Goal: Information Seeking & Learning: Learn about a topic

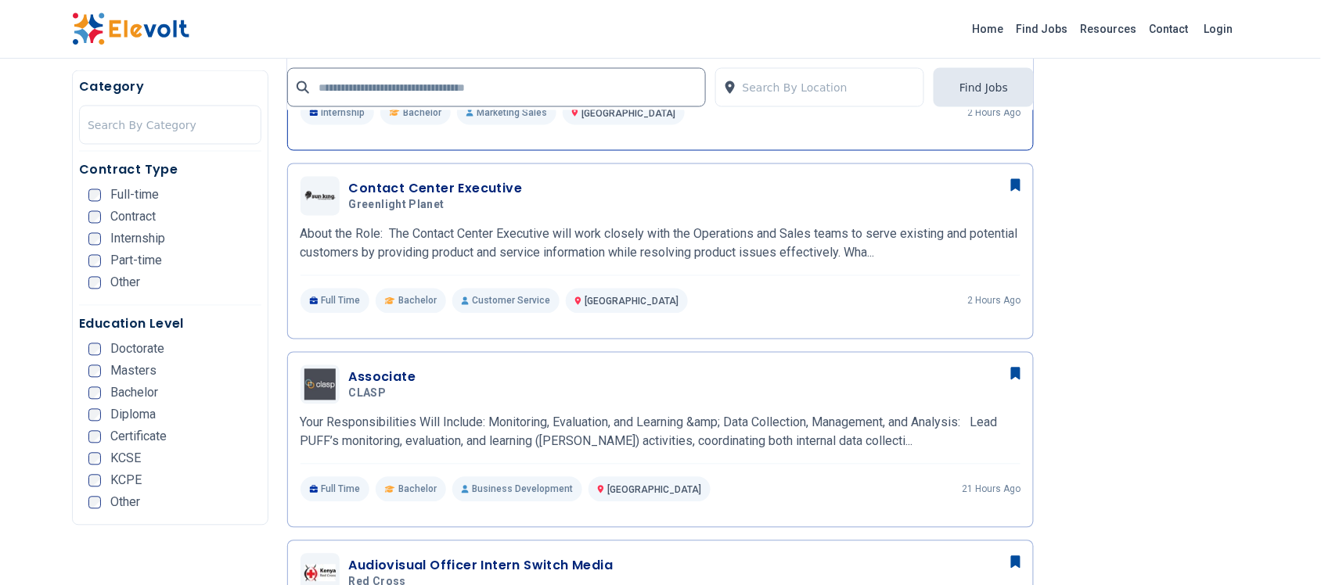
scroll to position [783, 0]
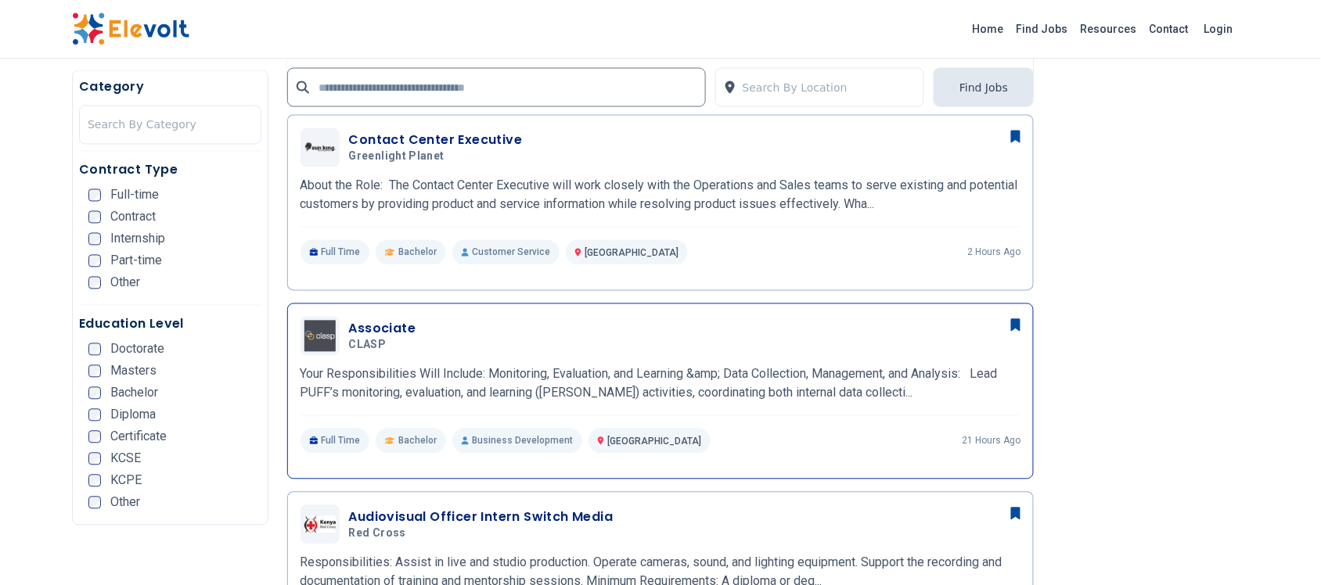
click at [389, 329] on h3 "Associate" at bounding box center [382, 329] width 67 height 19
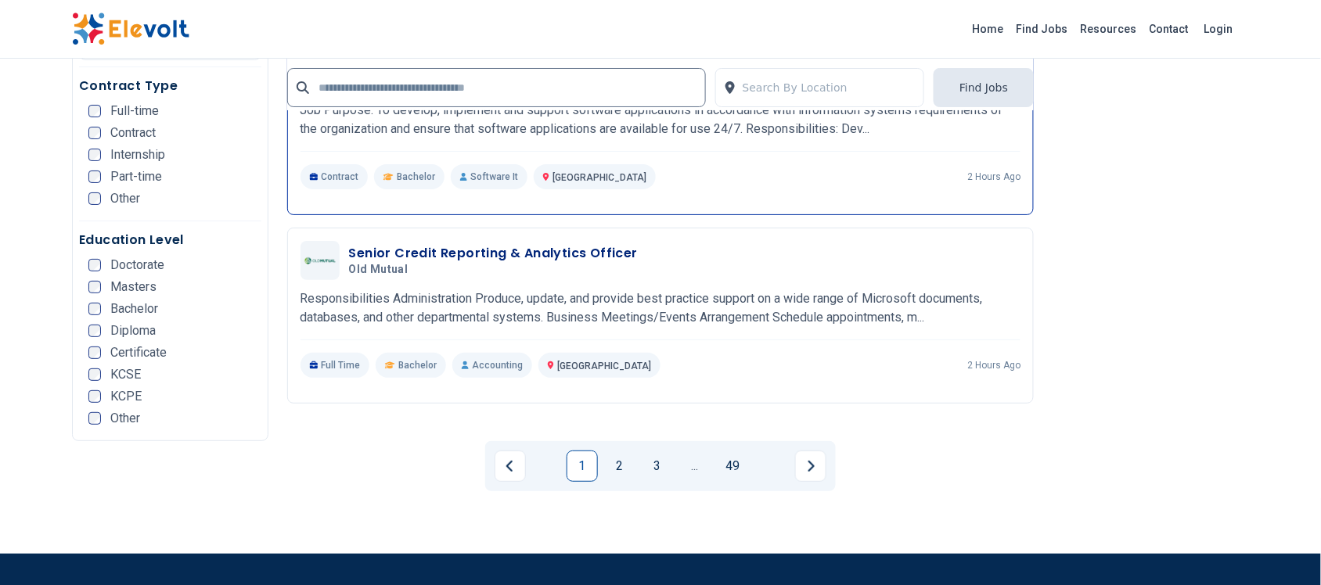
scroll to position [3522, 0]
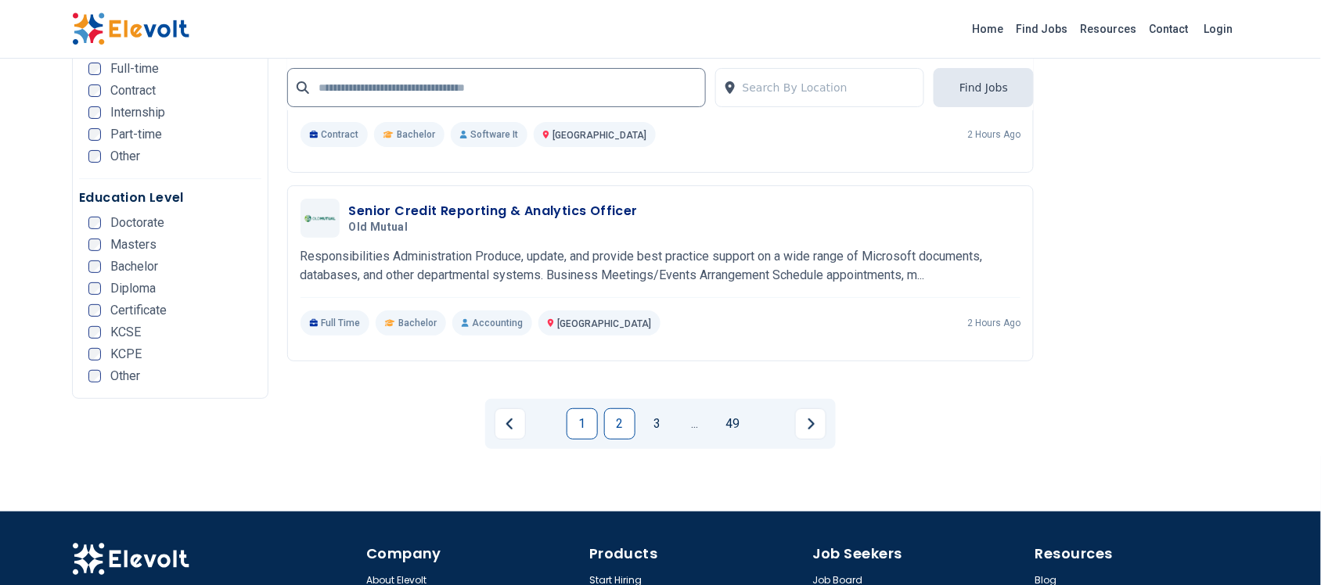
click at [617, 424] on link "2" at bounding box center [619, 424] width 31 height 31
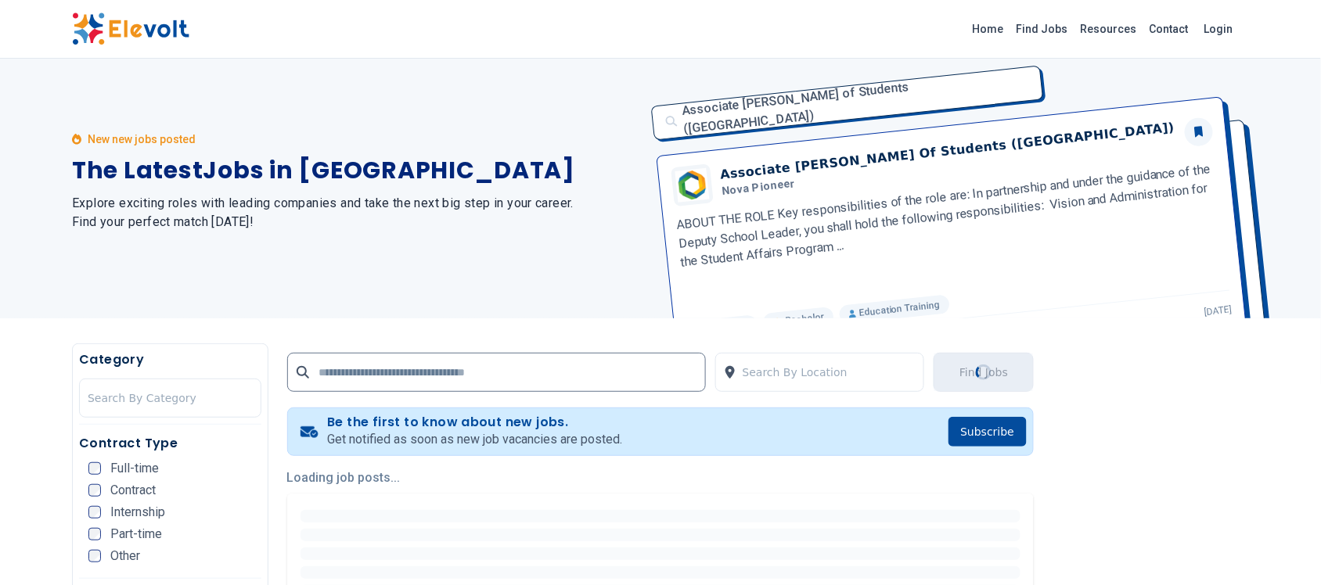
scroll to position [0, 0]
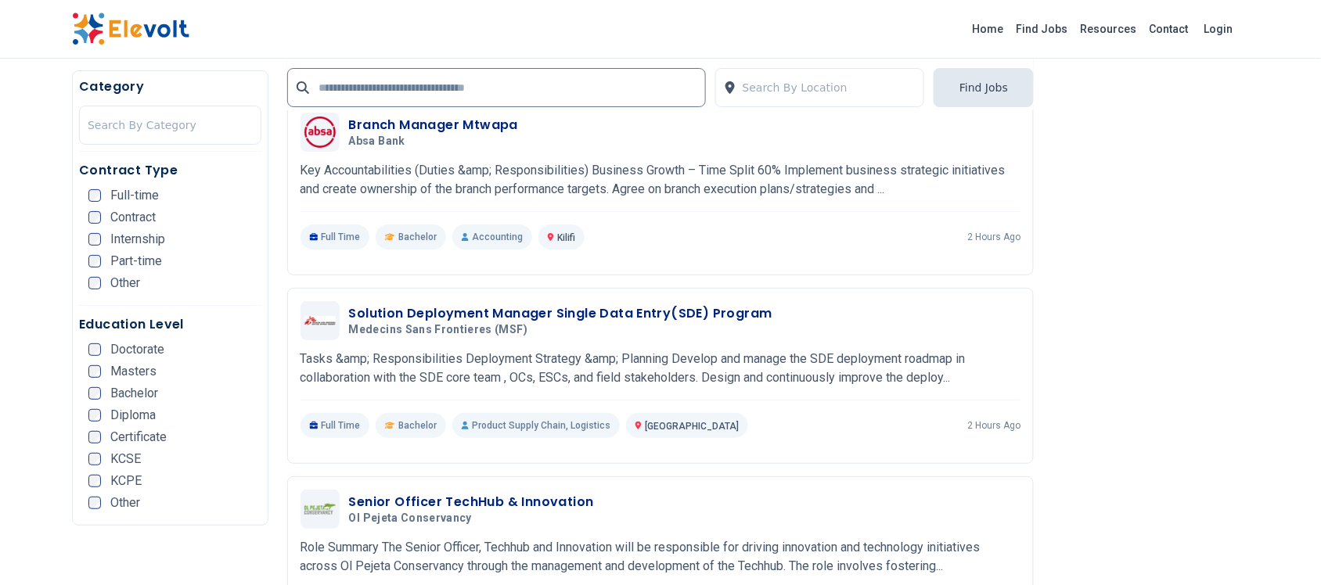
scroll to position [1761, 0]
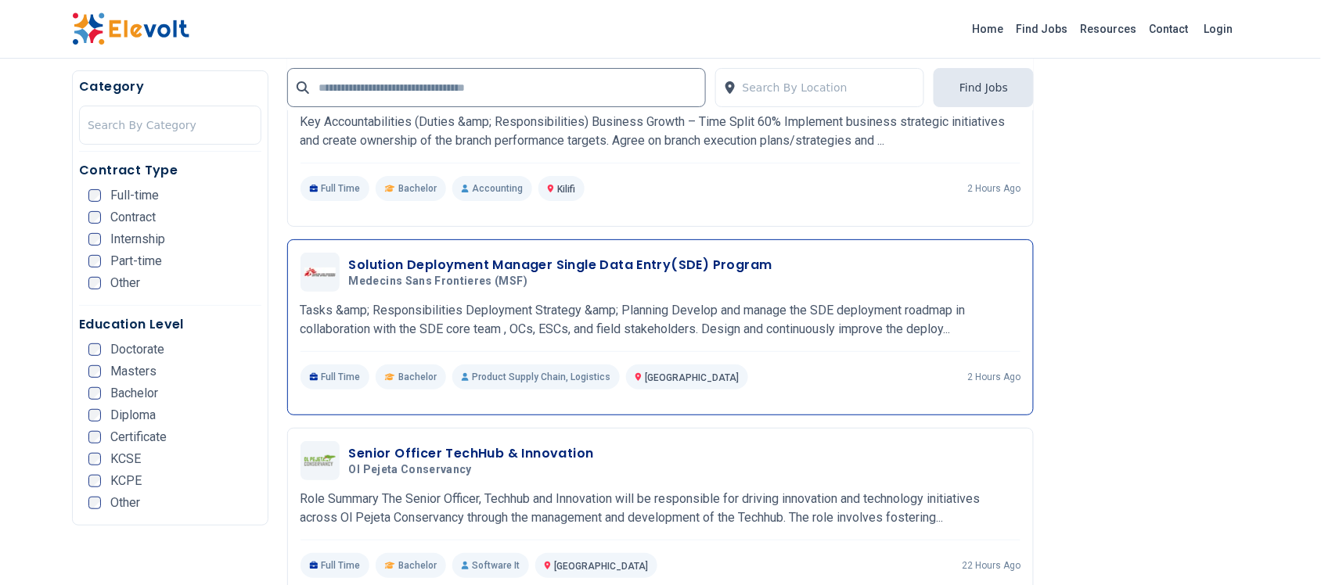
click at [491, 262] on h3 "Solution Deployment Manager Single Data Entry(SDE) Program" at bounding box center [560, 265] width 423 height 19
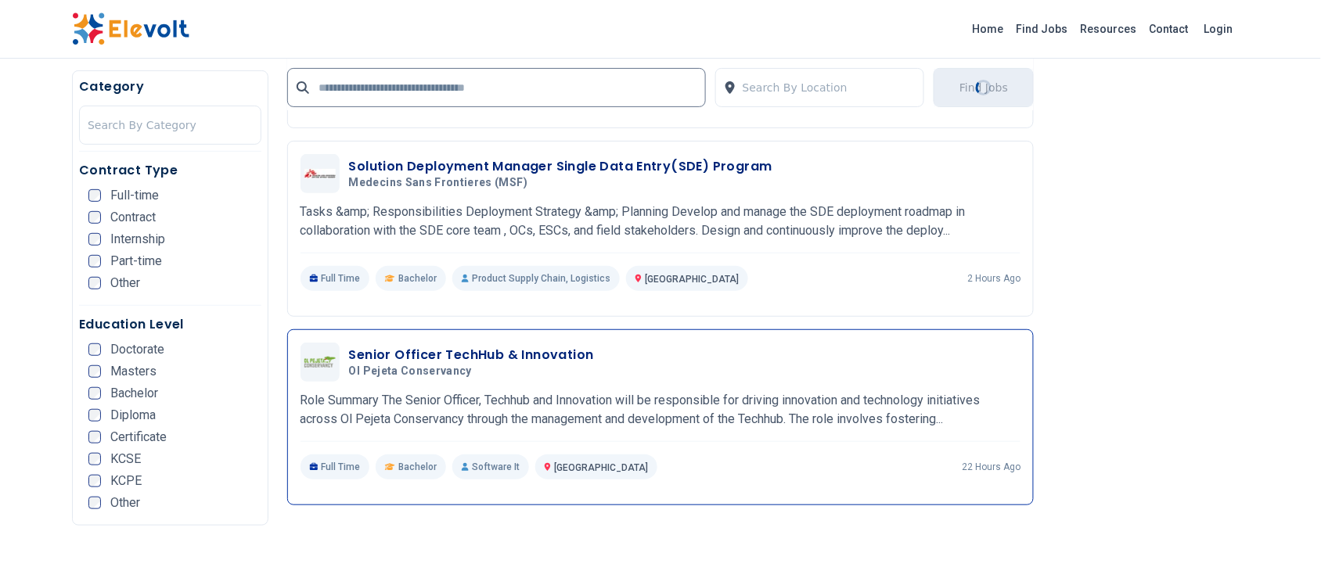
scroll to position [1957, 0]
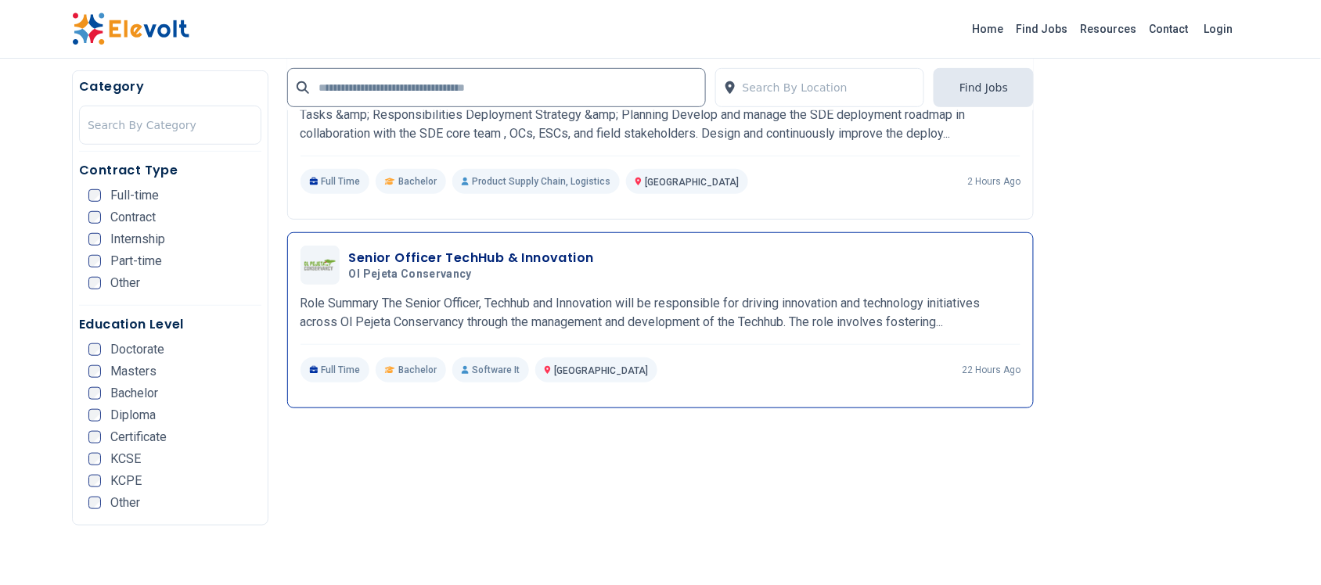
click at [455, 257] on h3 "Senior Officer TechHub & Innovation" at bounding box center [471, 258] width 245 height 19
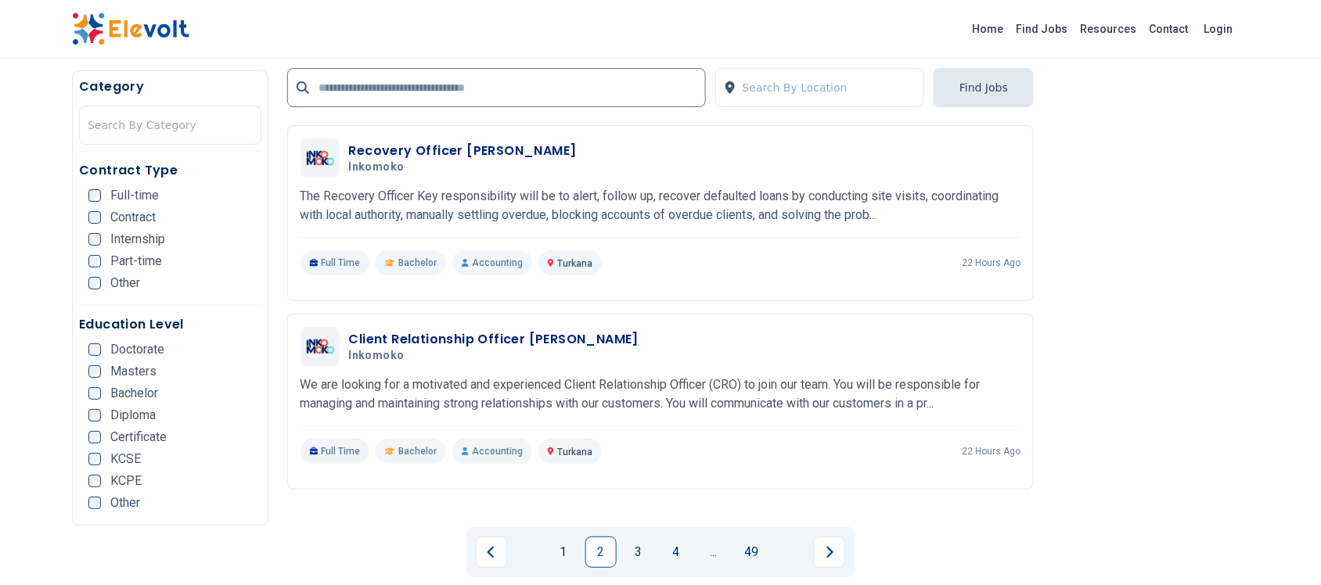
scroll to position [3522, 0]
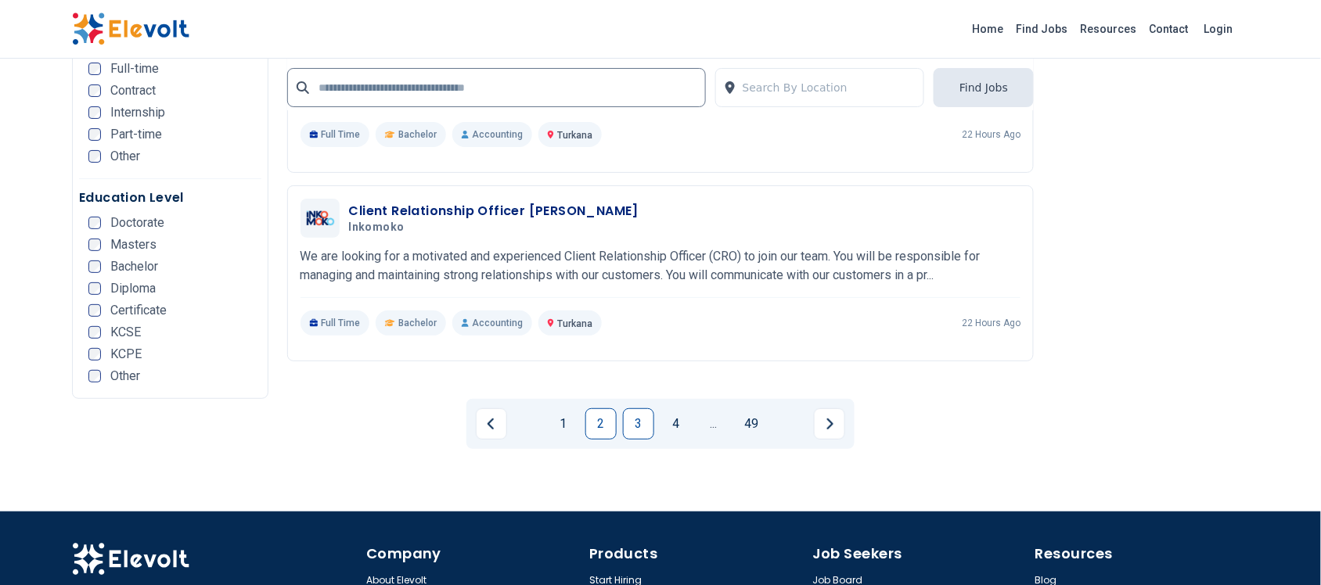
click at [632, 428] on link "3" at bounding box center [638, 424] width 31 height 31
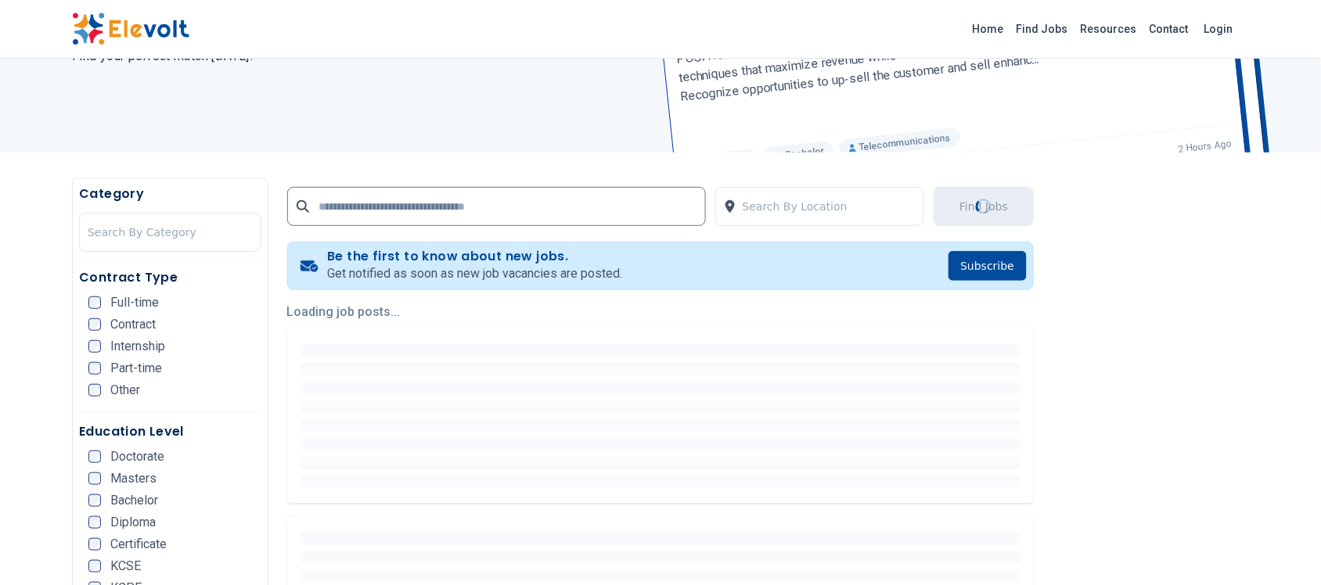
scroll to position [196, 0]
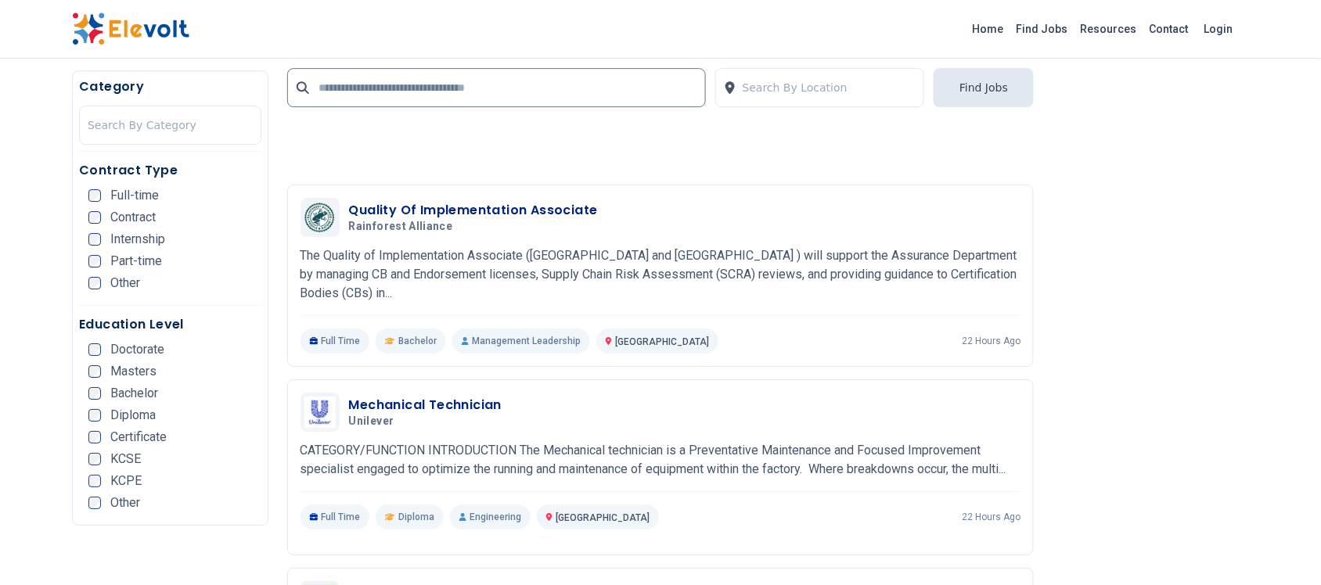
scroll to position [1467, 0]
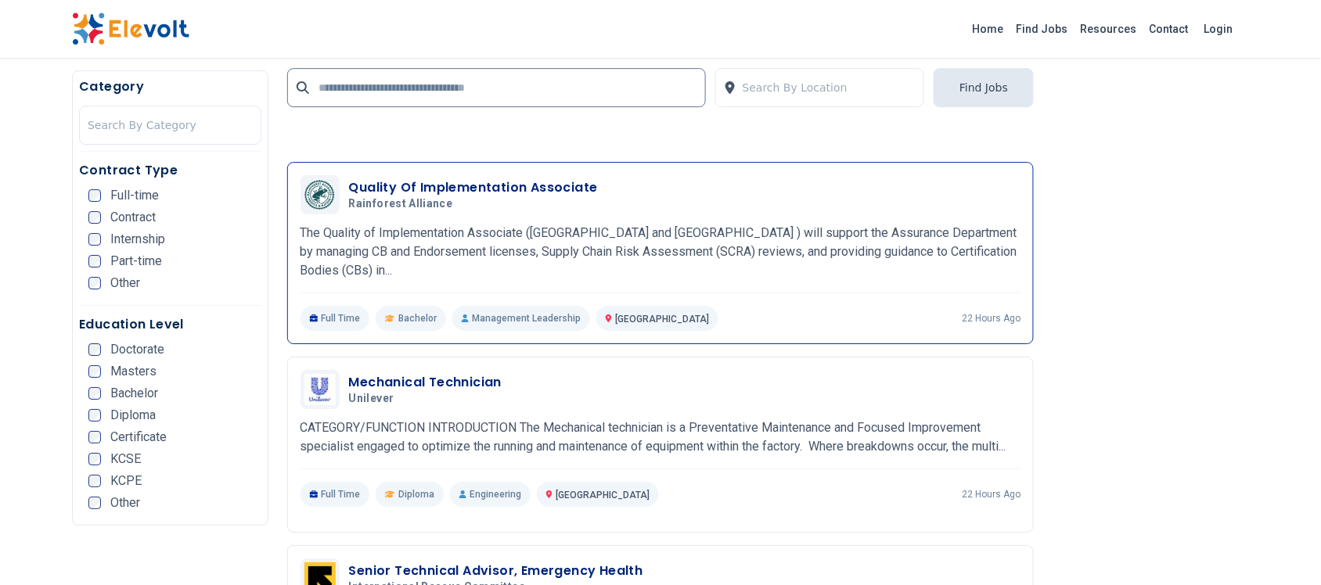
click at [466, 178] on h3 "Quality Of Implementation Associate" at bounding box center [473, 187] width 249 height 19
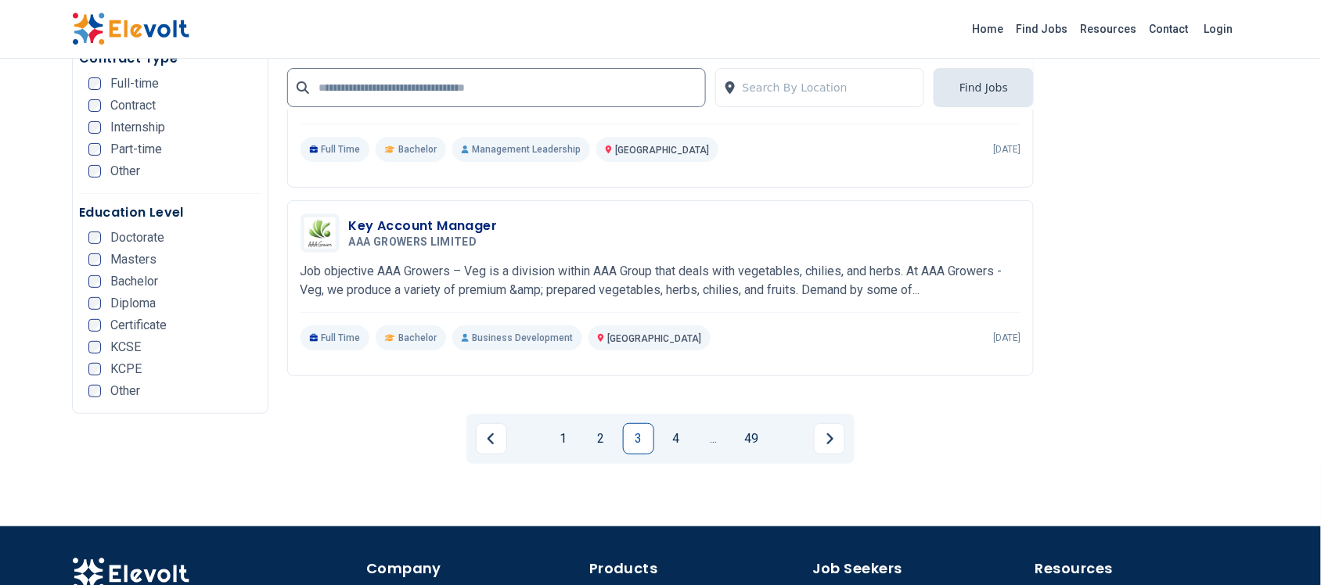
scroll to position [3522, 0]
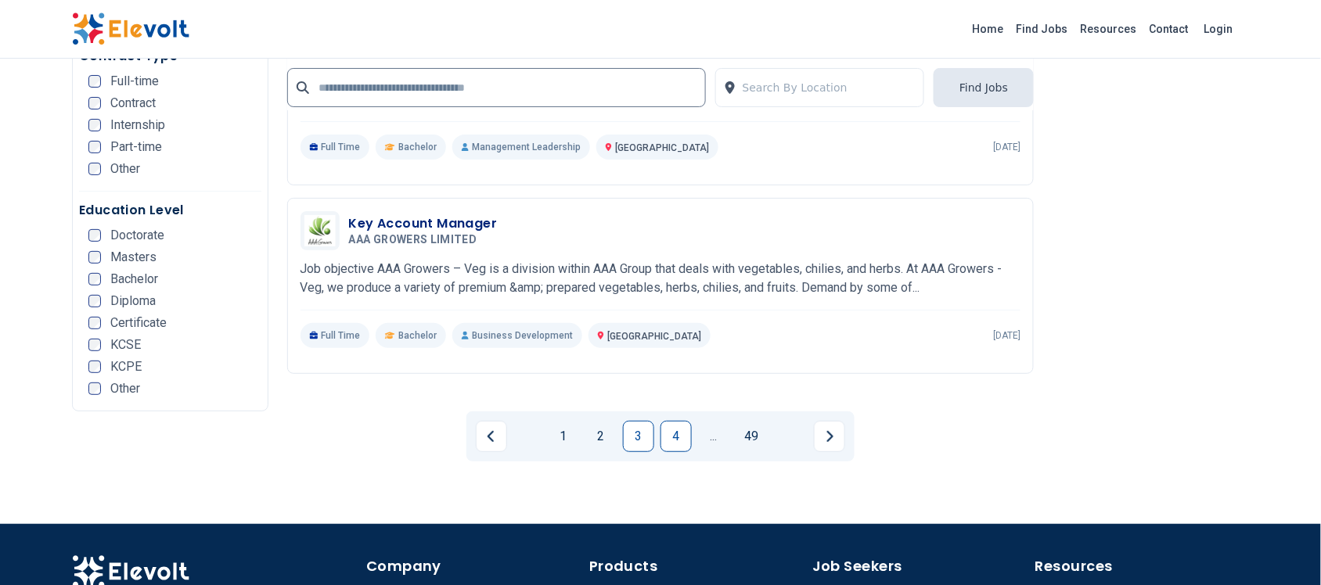
click at [677, 427] on link "4" at bounding box center [676, 436] width 31 height 31
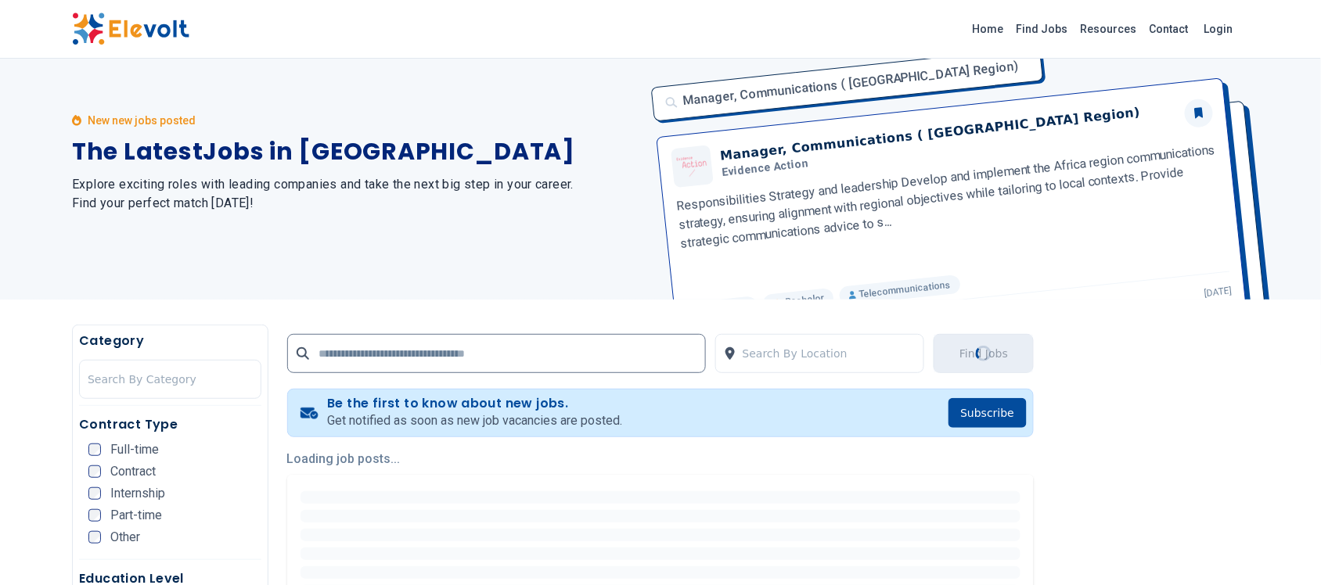
scroll to position [0, 0]
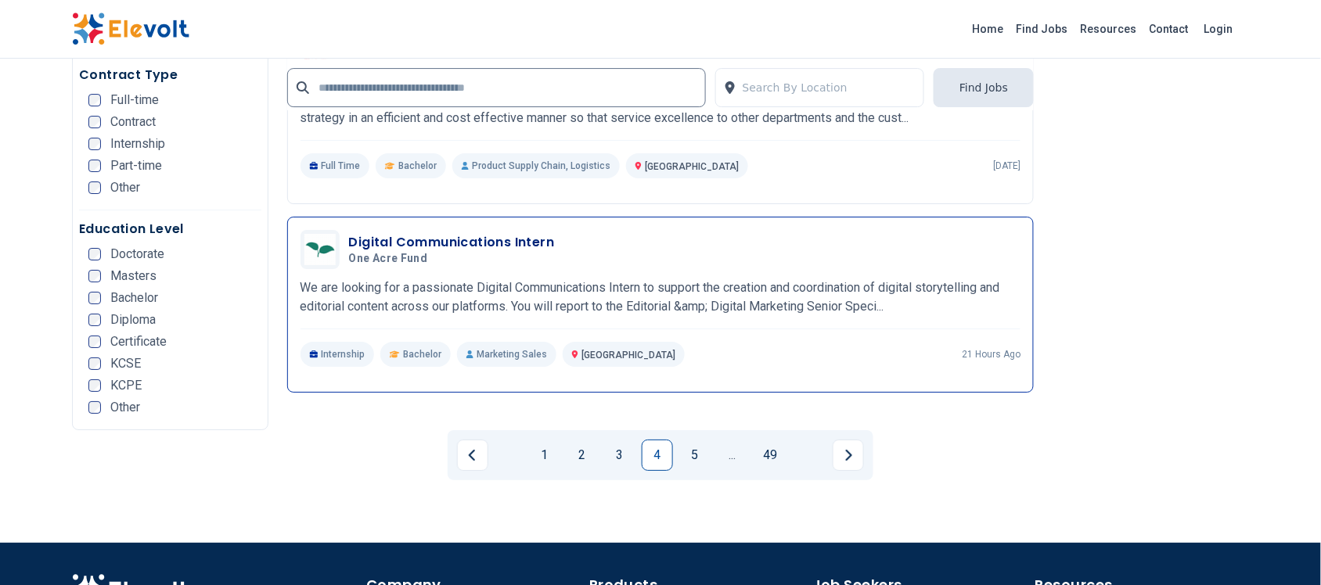
scroll to position [3326, 0]
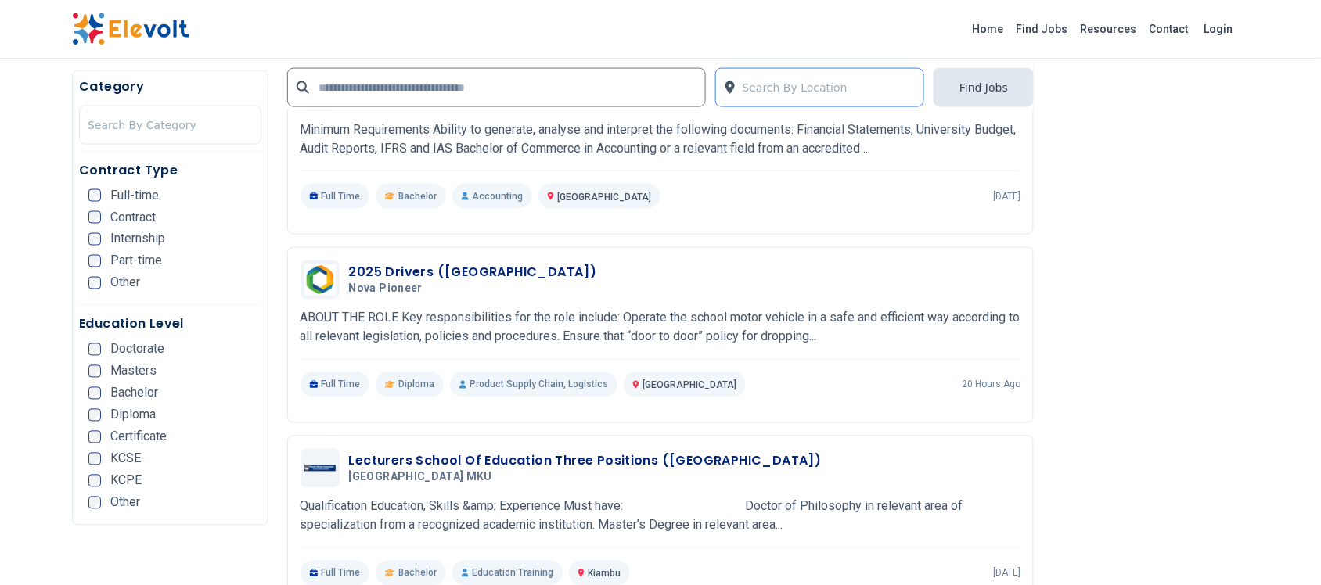
scroll to position [685, 0]
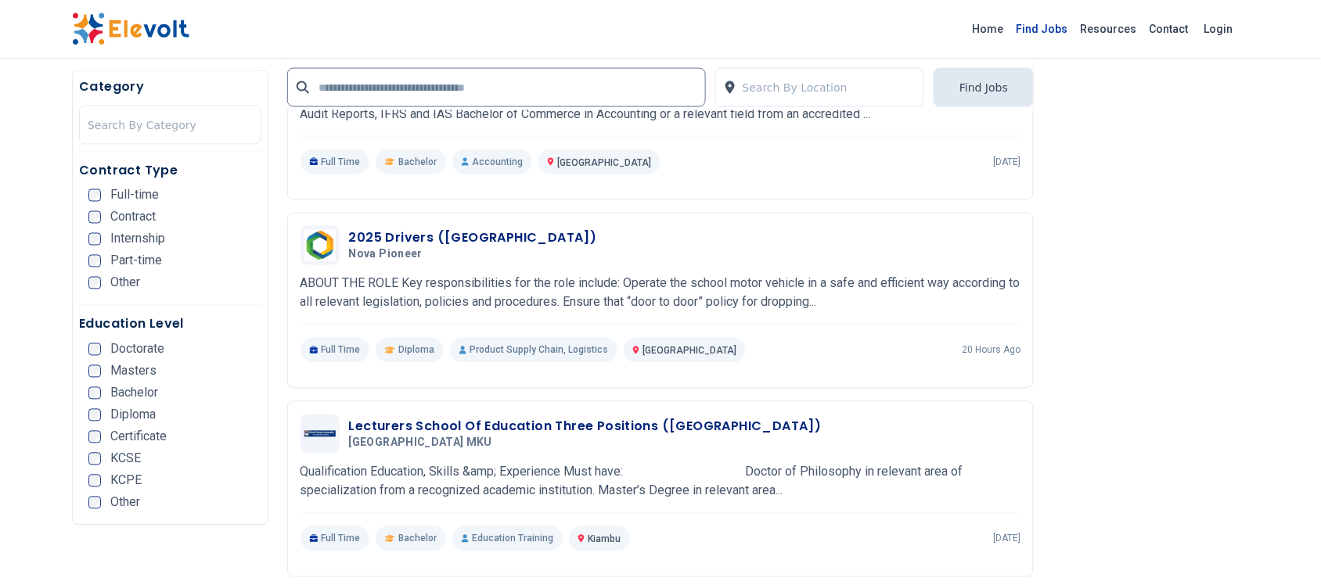
click at [1042, 24] on link "Find Jobs" at bounding box center [1042, 28] width 64 height 25
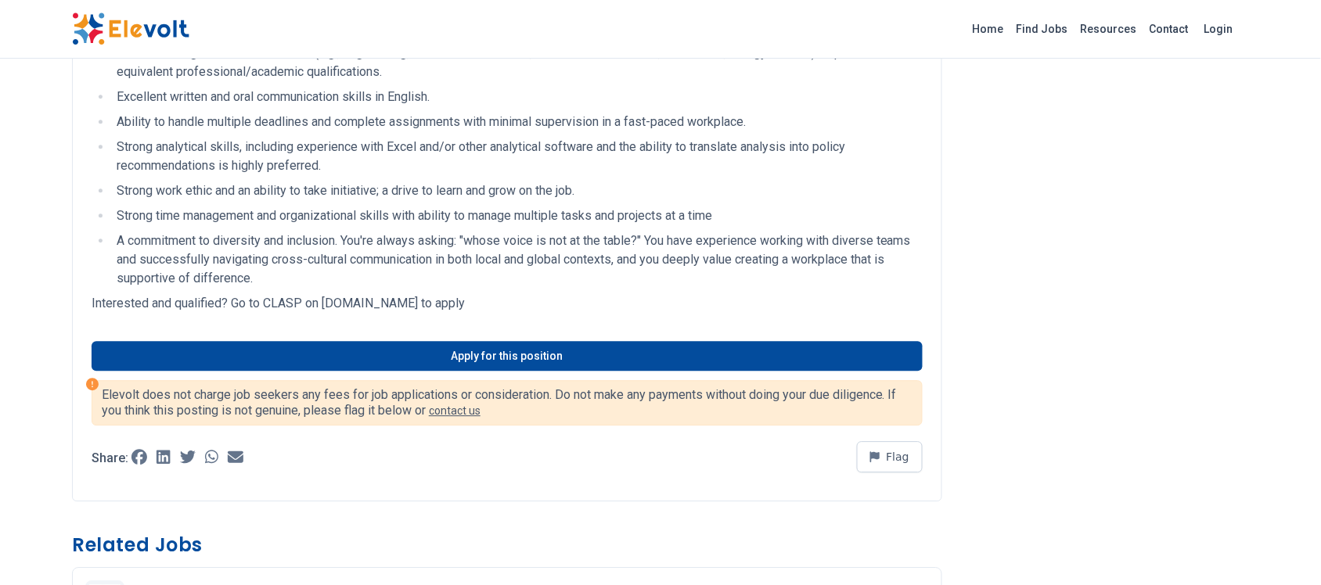
scroll to position [1076, 0]
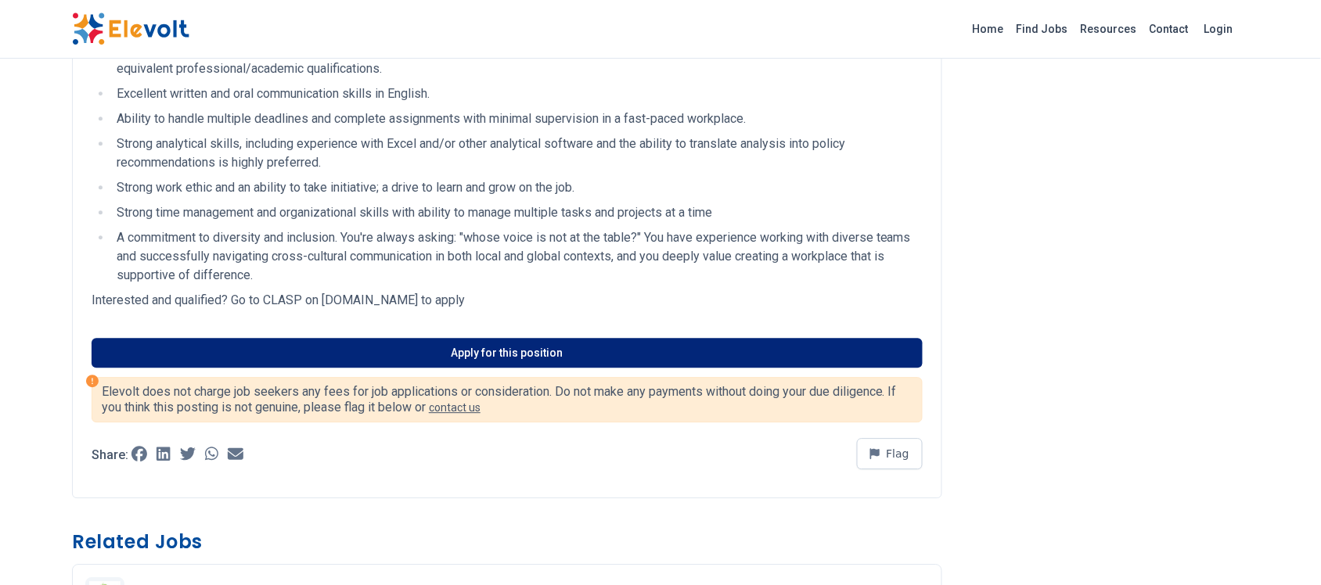
click at [486, 338] on link "Apply for this position" at bounding box center [507, 353] width 831 height 30
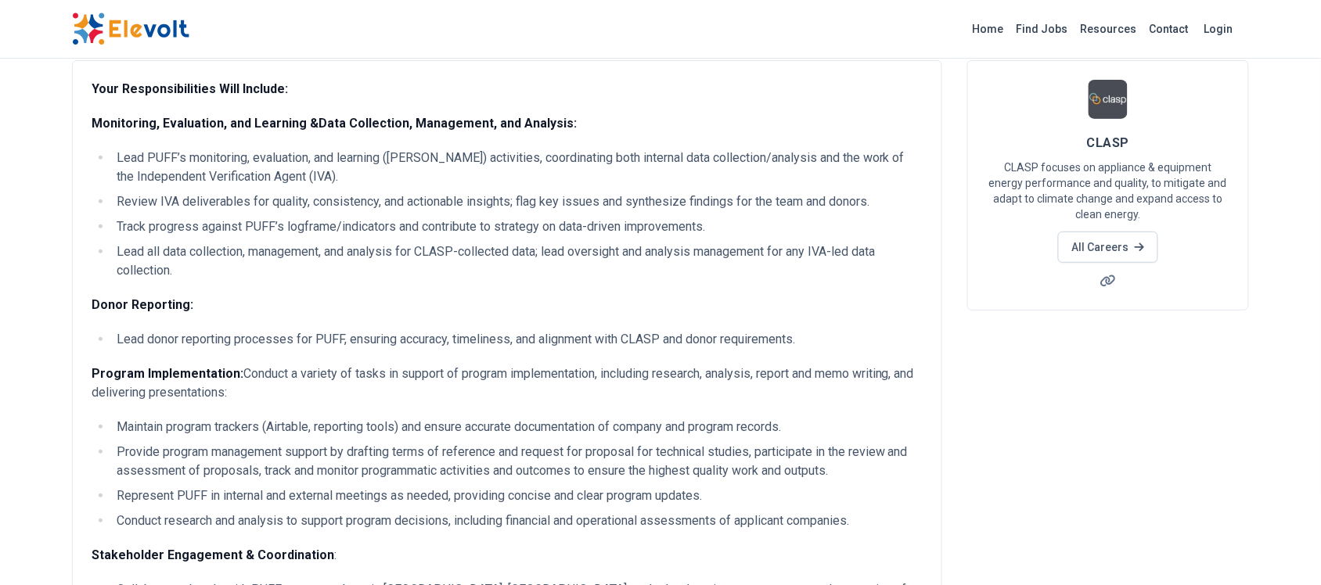
scroll to position [0, 0]
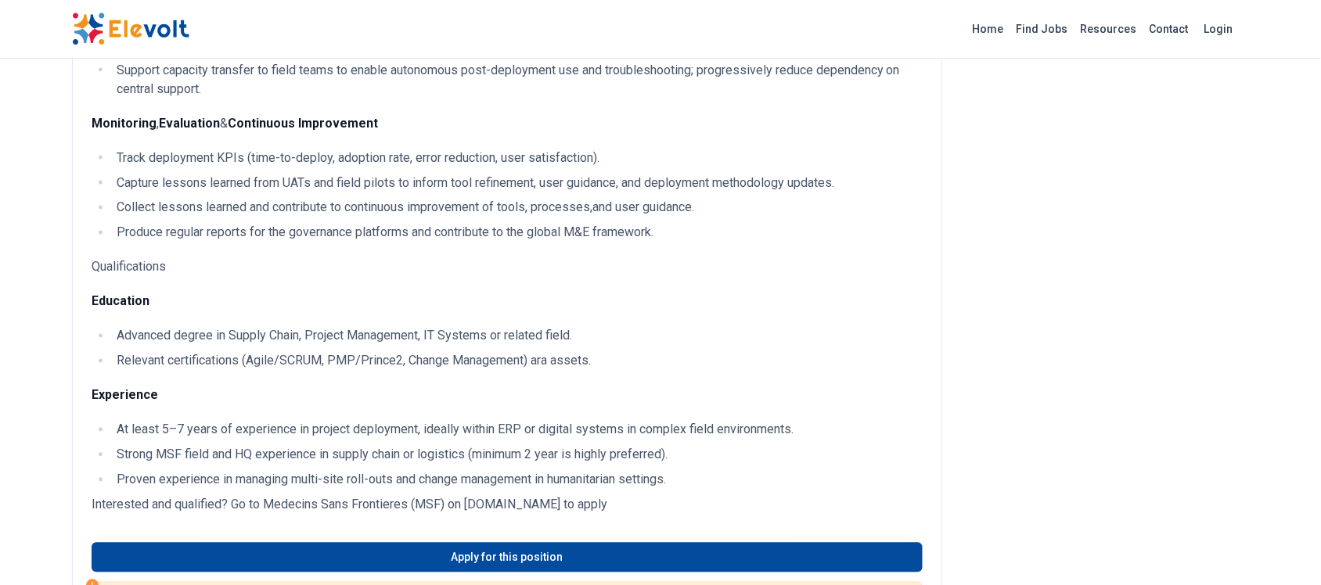
scroll to position [978, 0]
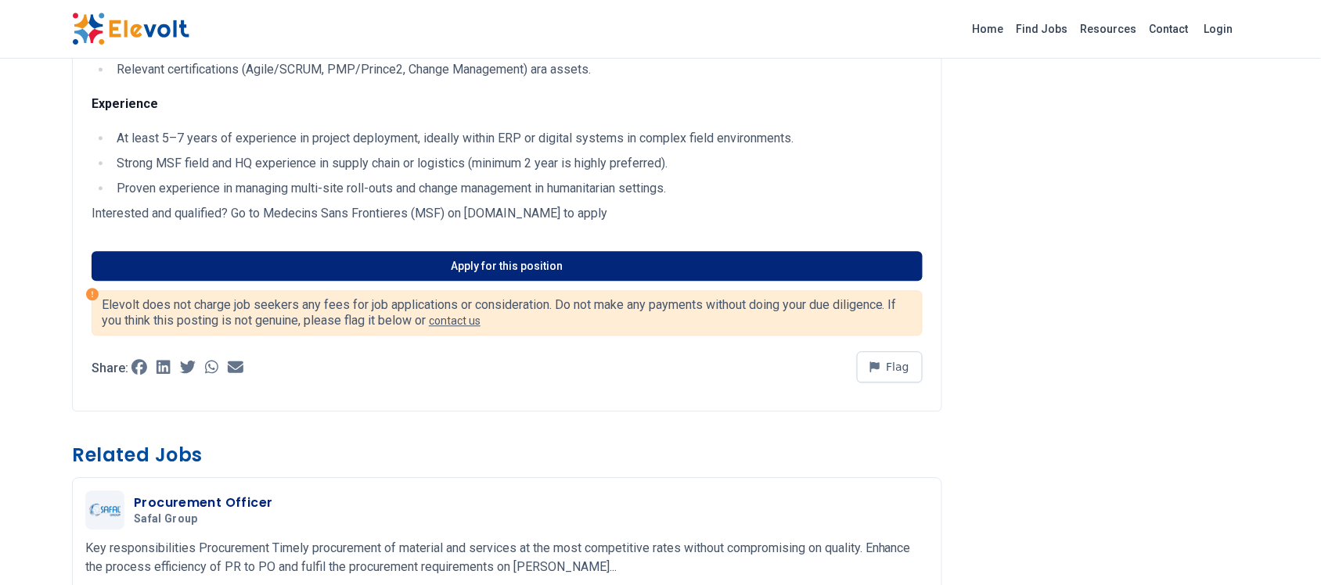
click at [503, 281] on link "Apply for this position" at bounding box center [507, 266] width 831 height 30
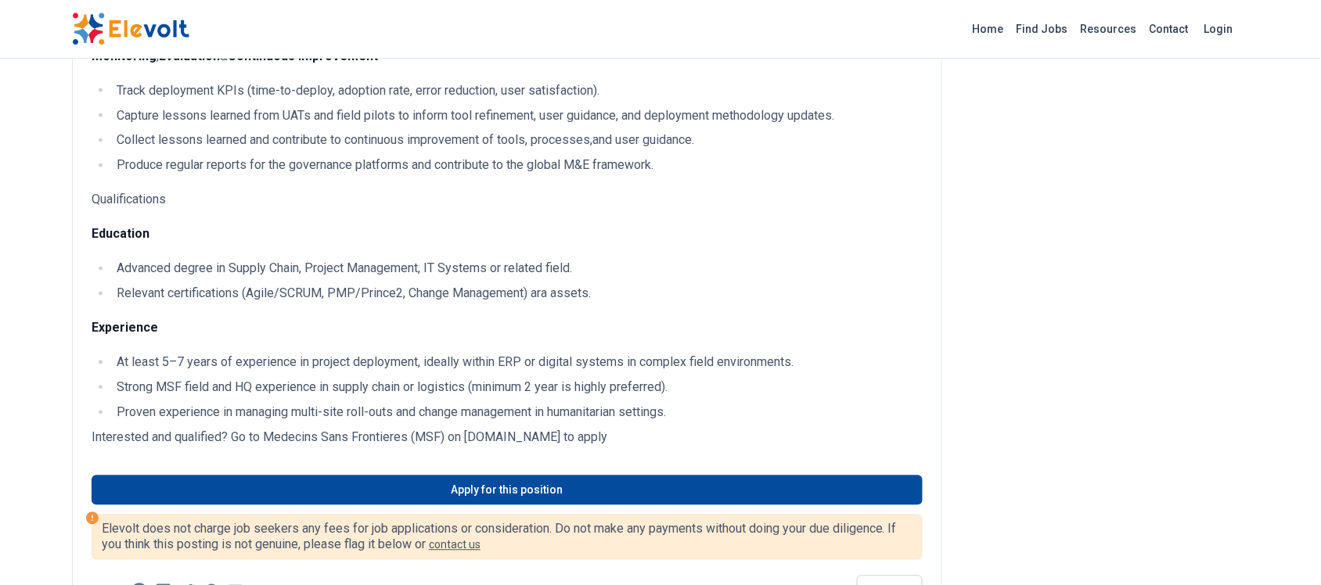
scroll to position [880, 0]
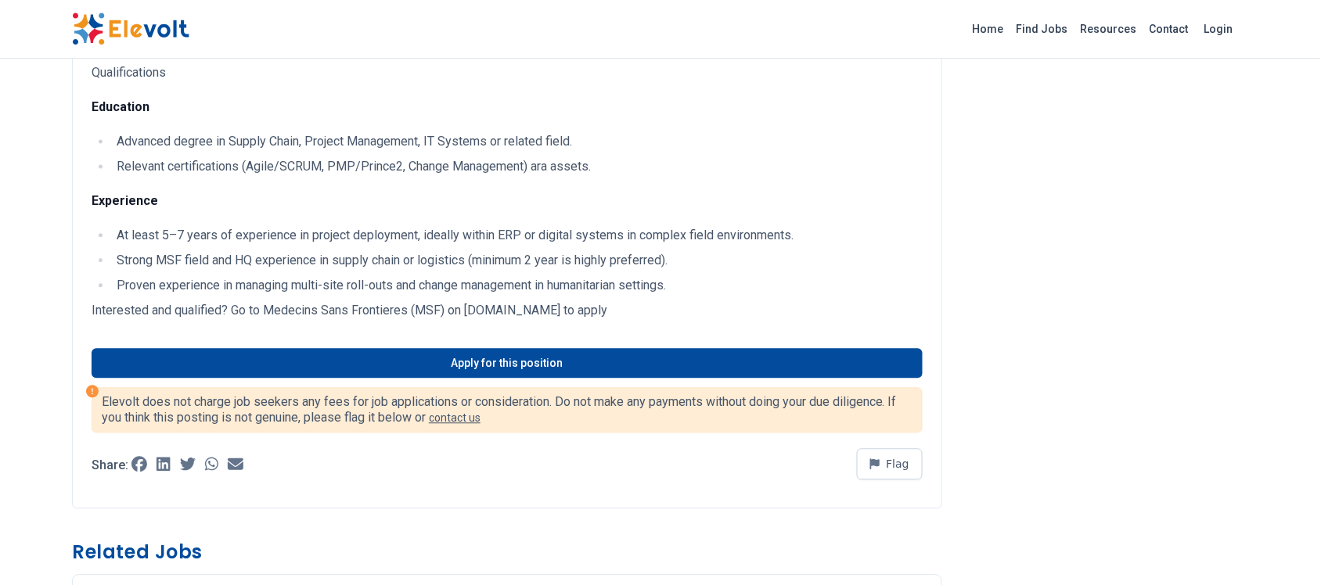
click at [517, 246] on li "At least 5–7 years of experience in project deployment, ideally within ERP or d…" at bounding box center [517, 236] width 811 height 19
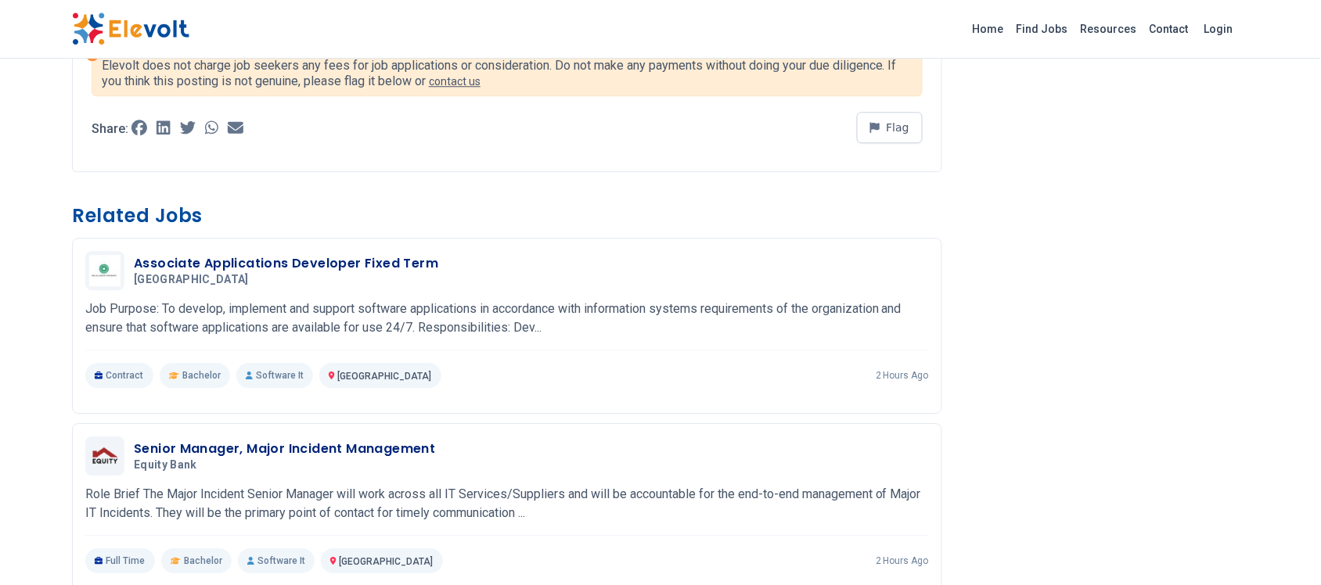
scroll to position [1272, 0]
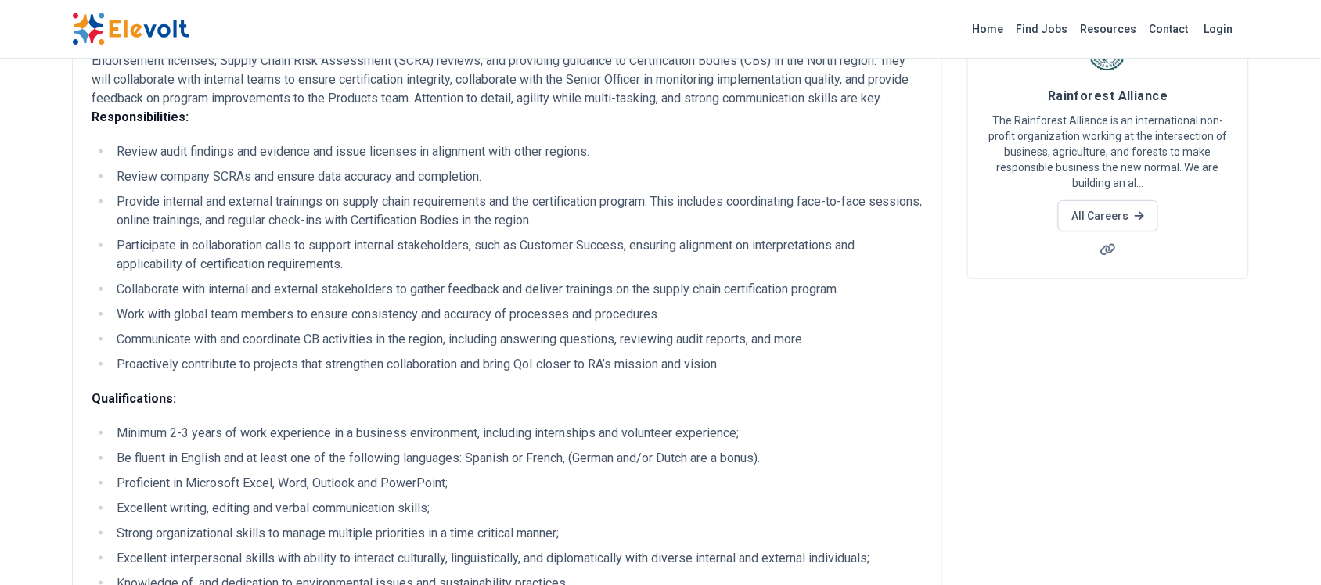
scroll to position [98, 0]
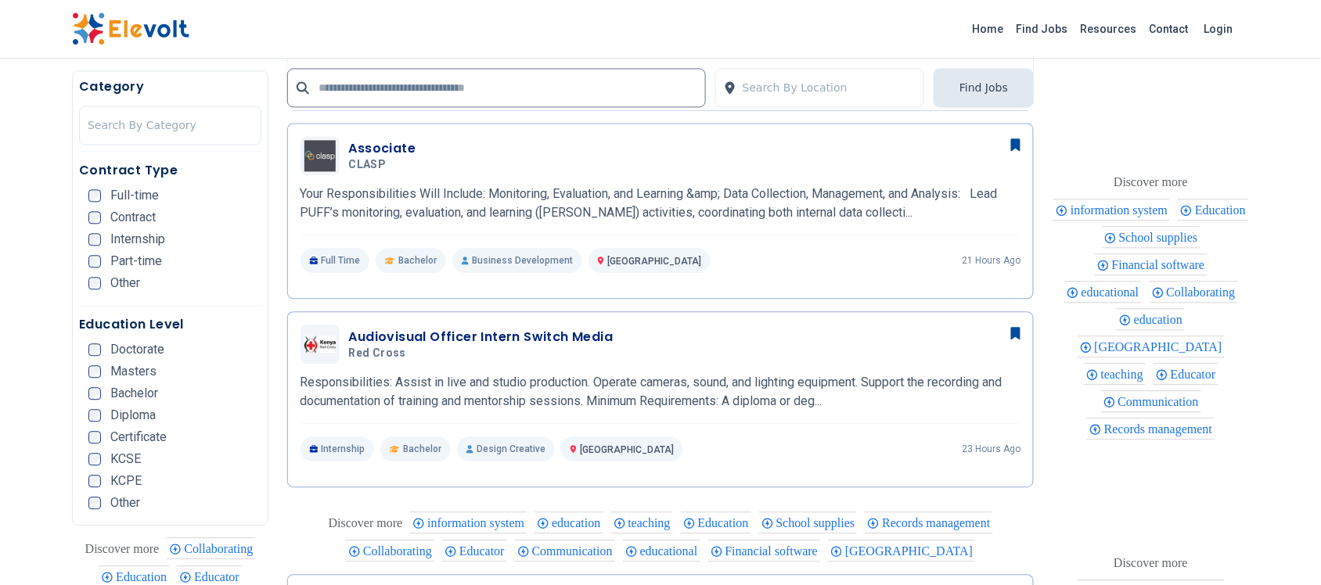
scroll to position [978, 0]
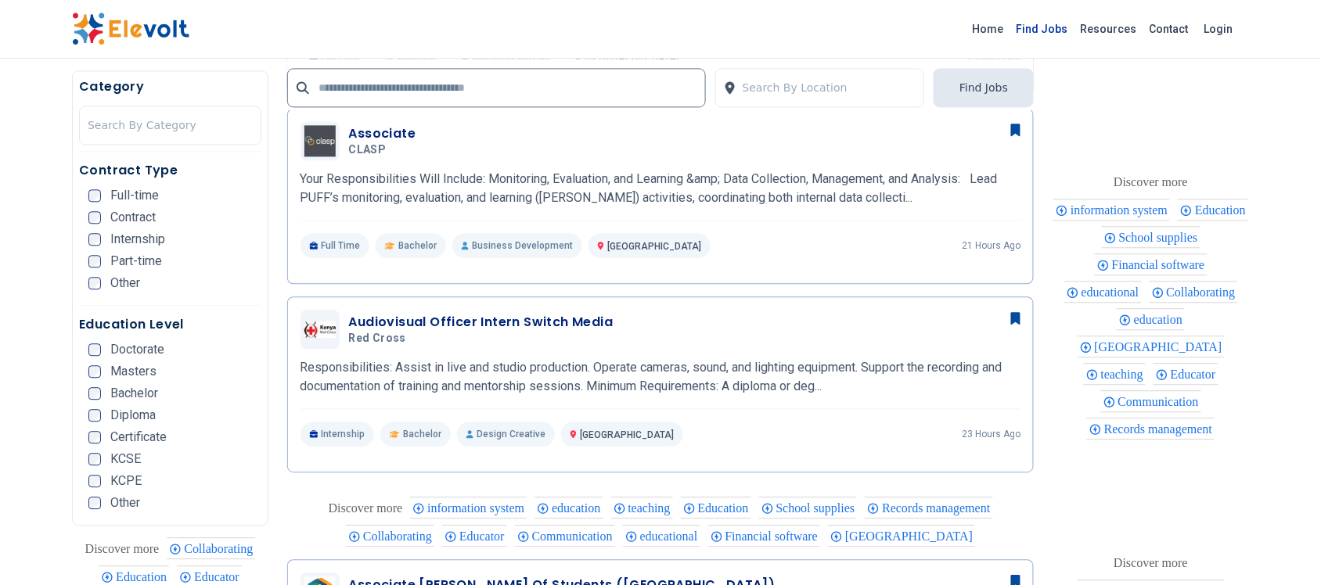
click at [1061, 16] on link "Find Jobs" at bounding box center [1042, 28] width 64 height 25
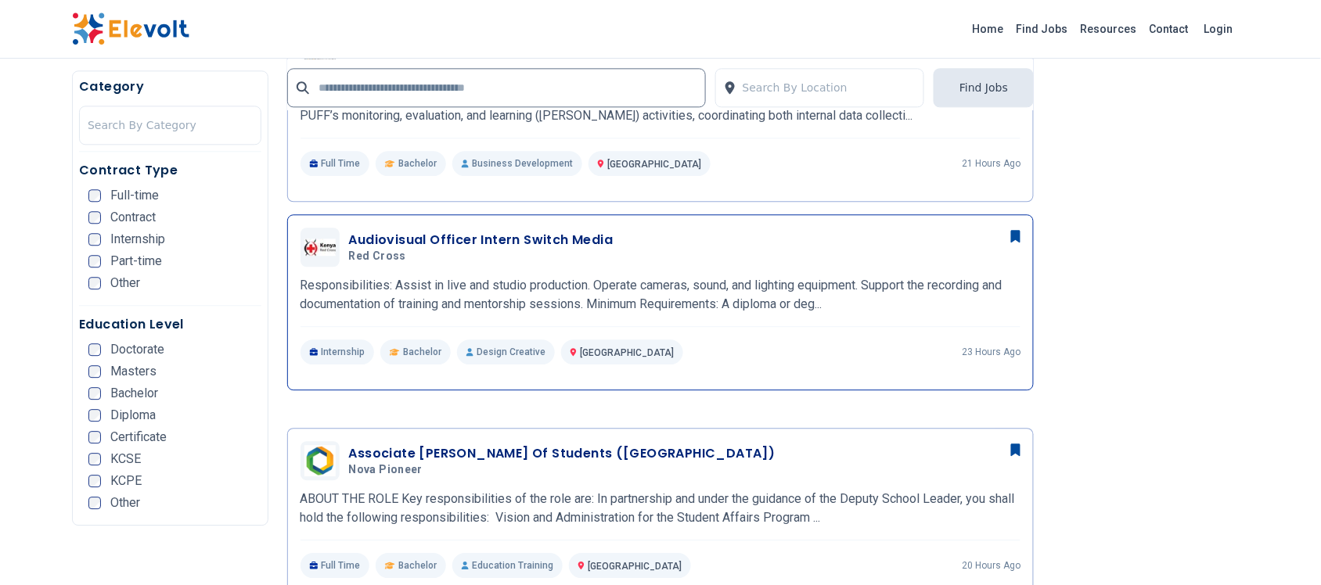
scroll to position [1174, 0]
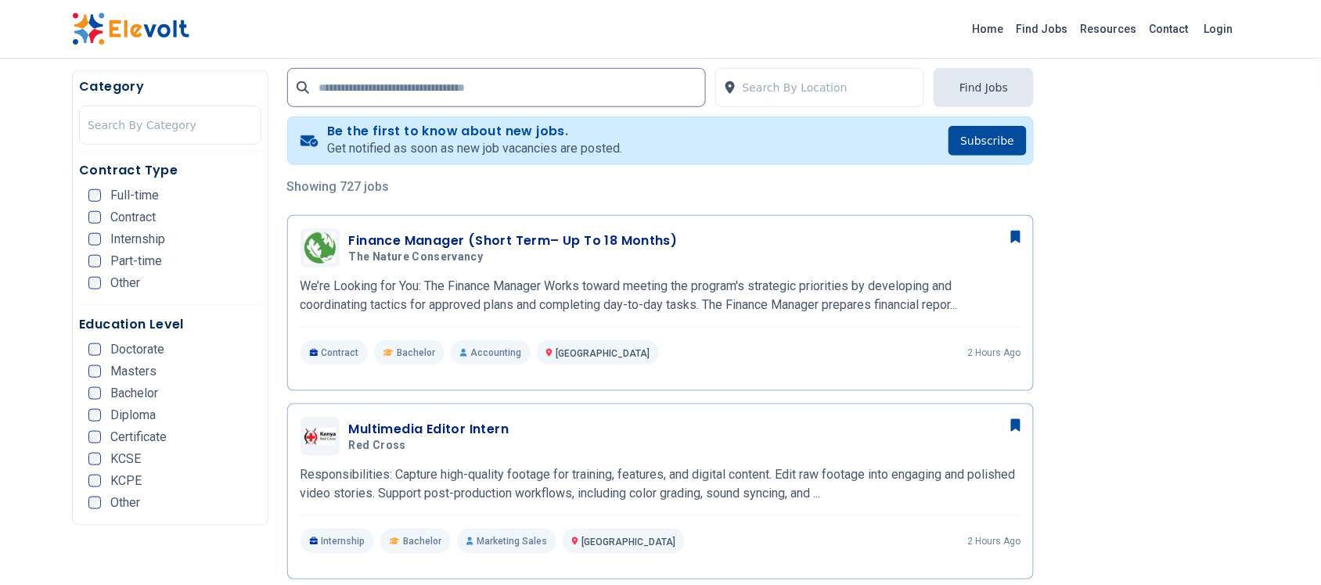
scroll to position [489, 0]
